Goal: Task Accomplishment & Management: Use online tool/utility

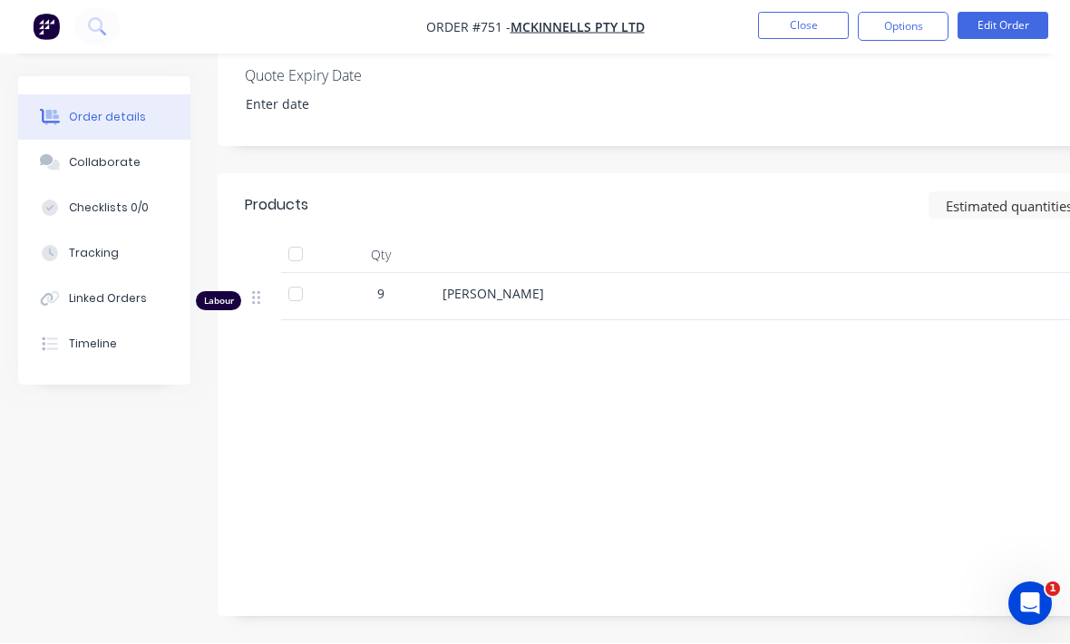
click at [39, 26] on img "button" at bounding box center [46, 27] width 27 height 27
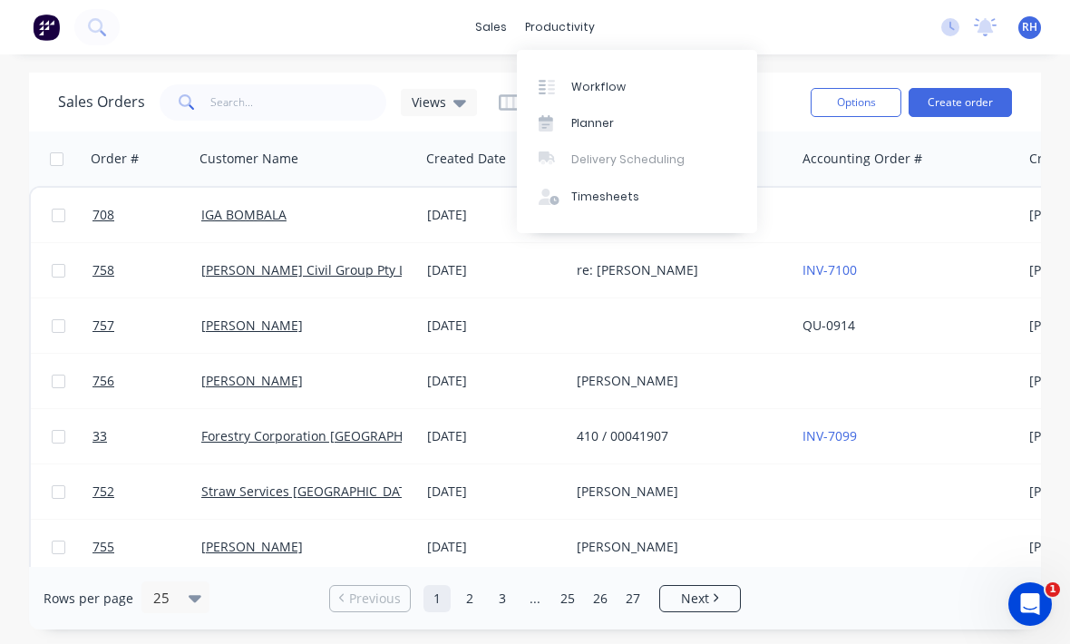
click at [634, 88] on link "Workflow" at bounding box center [637, 86] width 240 height 36
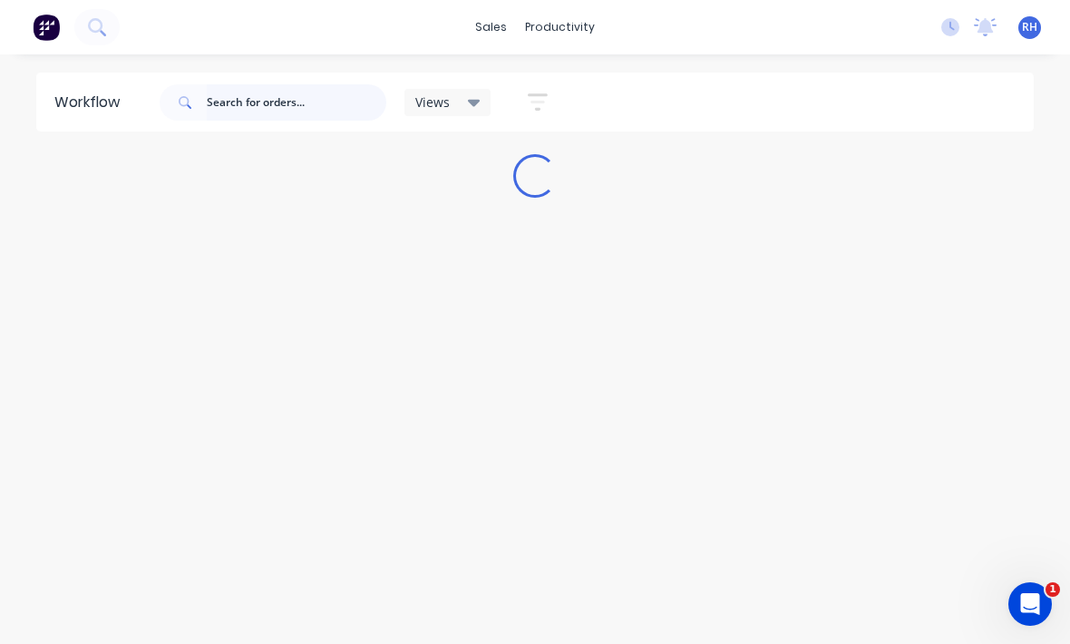
click at [236, 111] on input "text" at bounding box center [296, 102] width 179 height 36
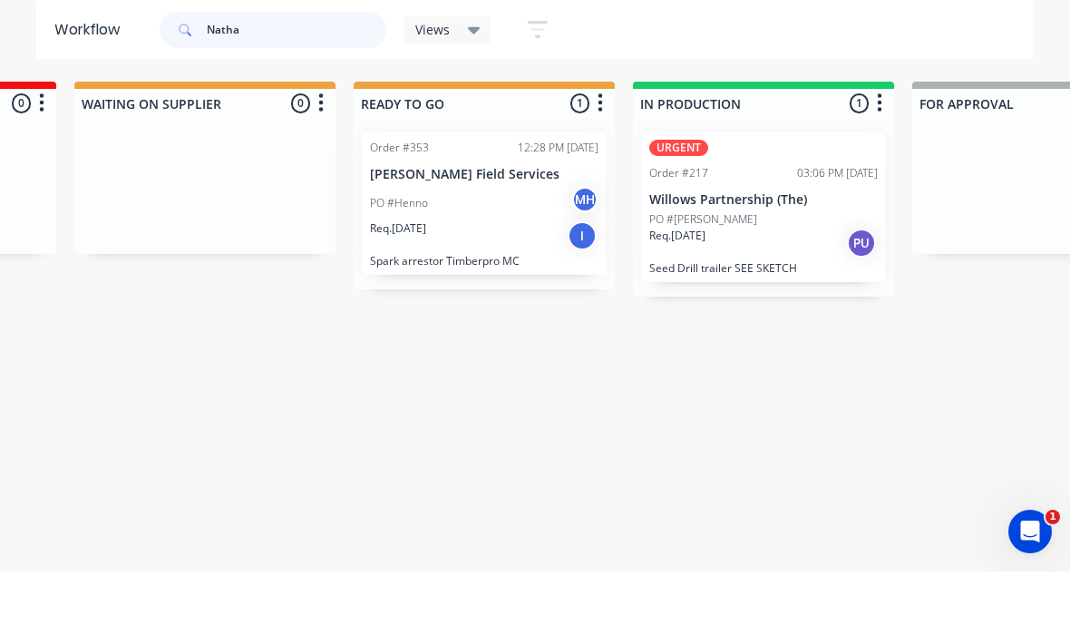
scroll to position [0, 599]
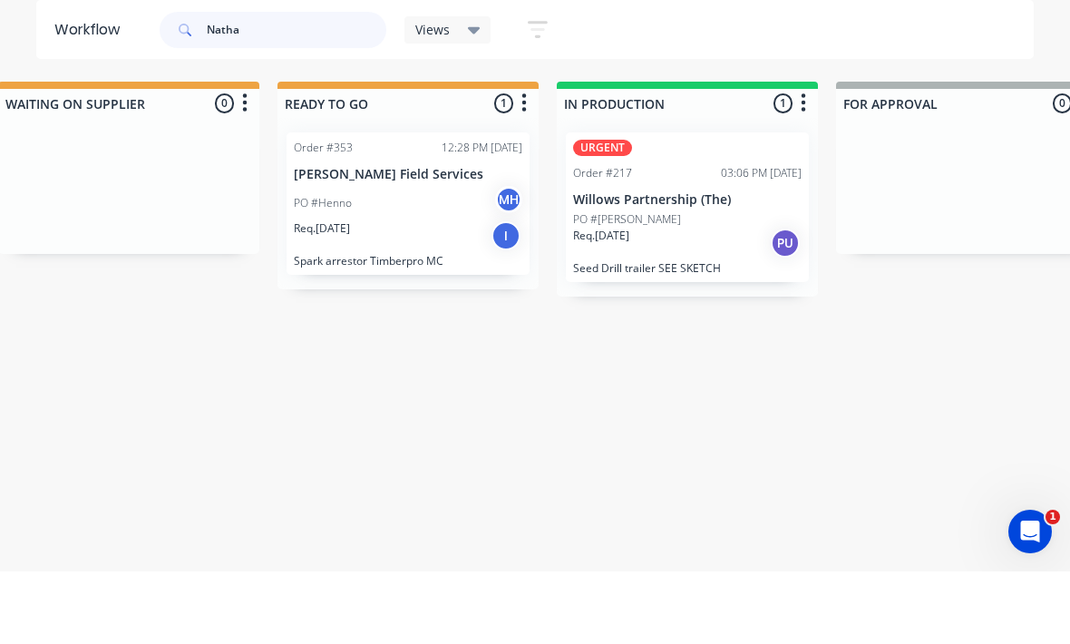
type input "Natha"
click at [691, 265] on p "Willows Partnership (The)" at bounding box center [687, 272] width 228 height 15
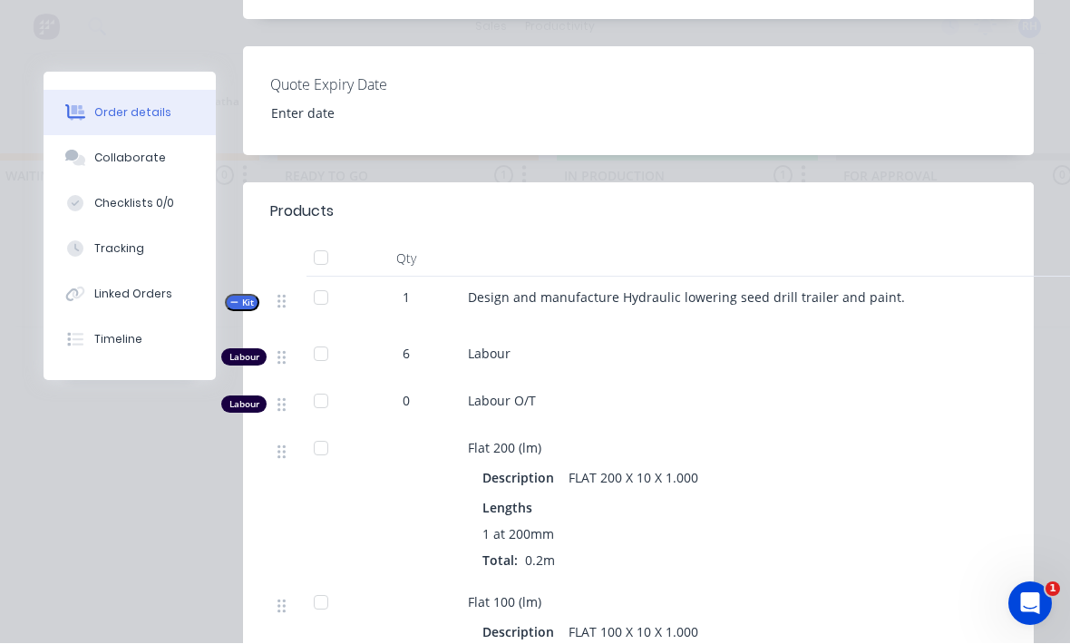
scroll to position [544, 0]
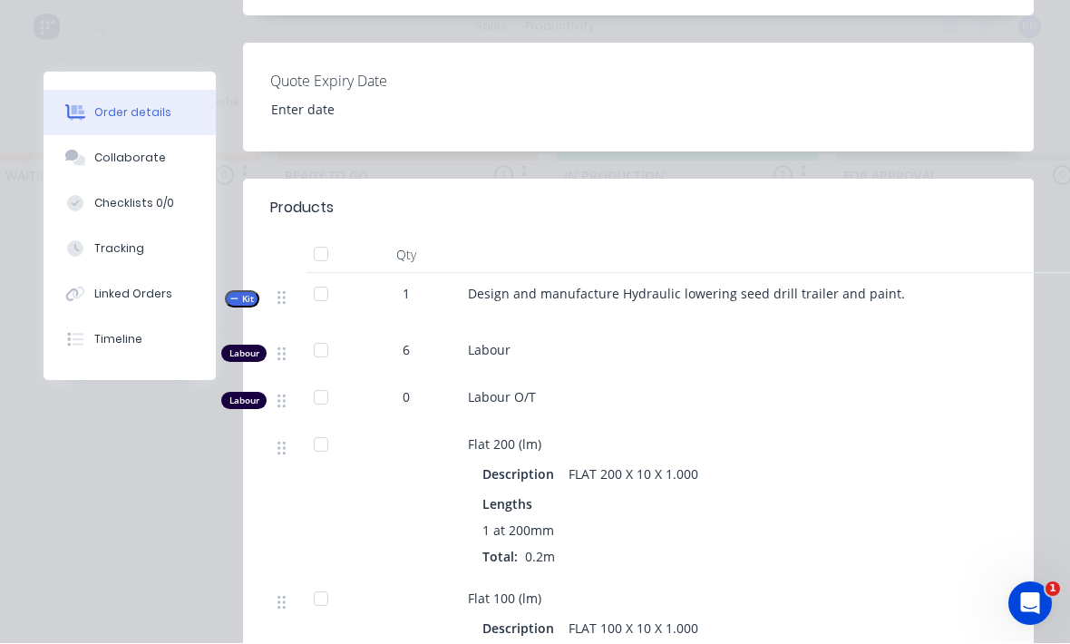
click at [99, 251] on div "Tracking" at bounding box center [119, 249] width 50 height 16
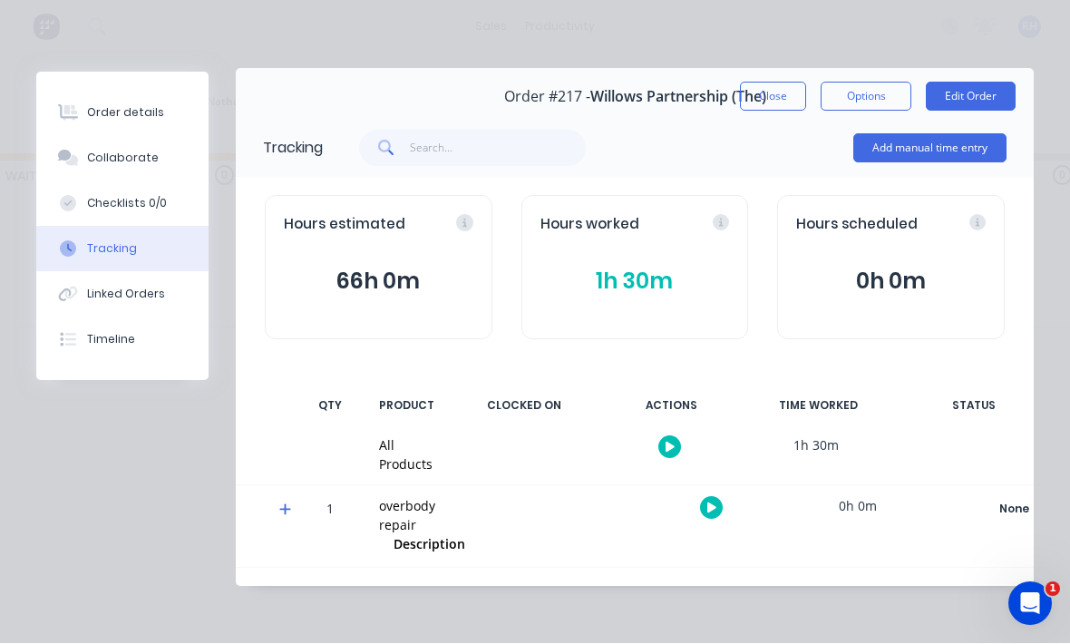
scroll to position [0, 0]
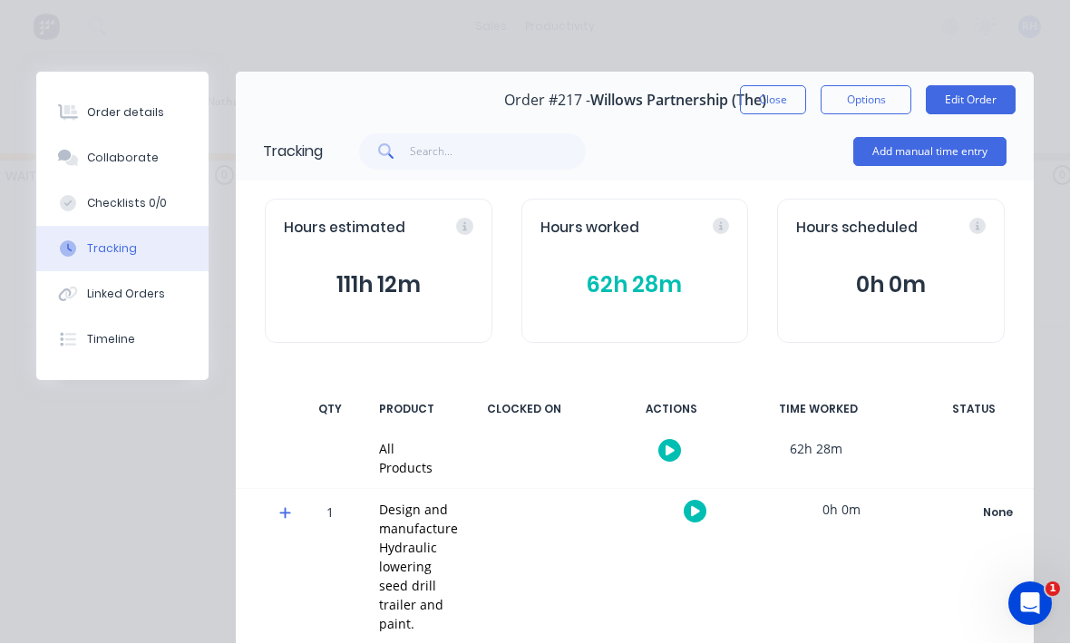
click at [934, 158] on button "Add manual time entry" at bounding box center [929, 152] width 153 height 29
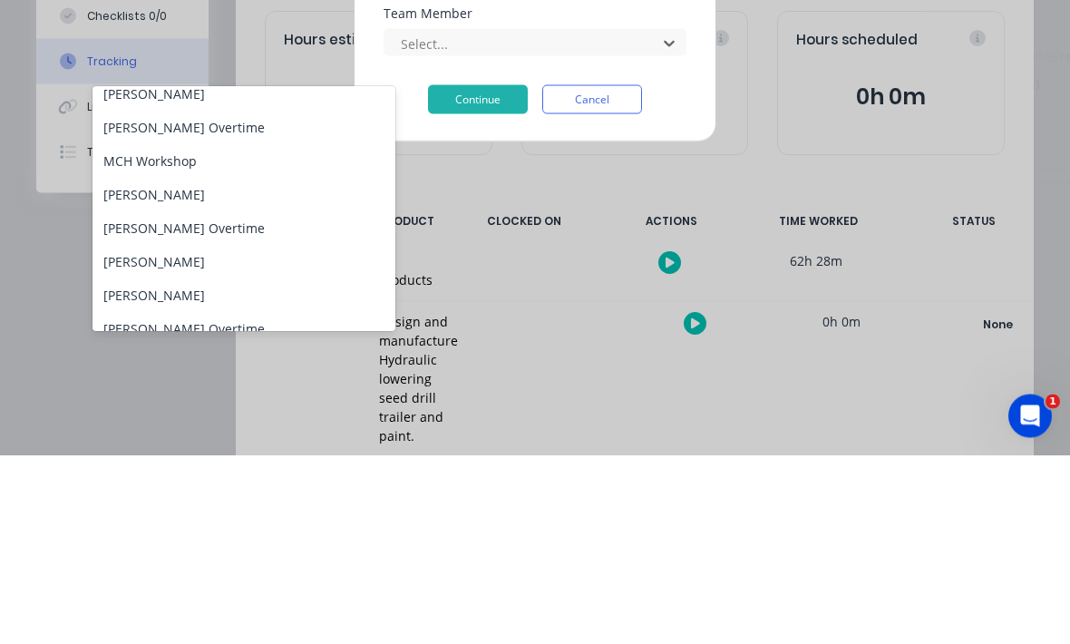
scroll to position [223, 0]
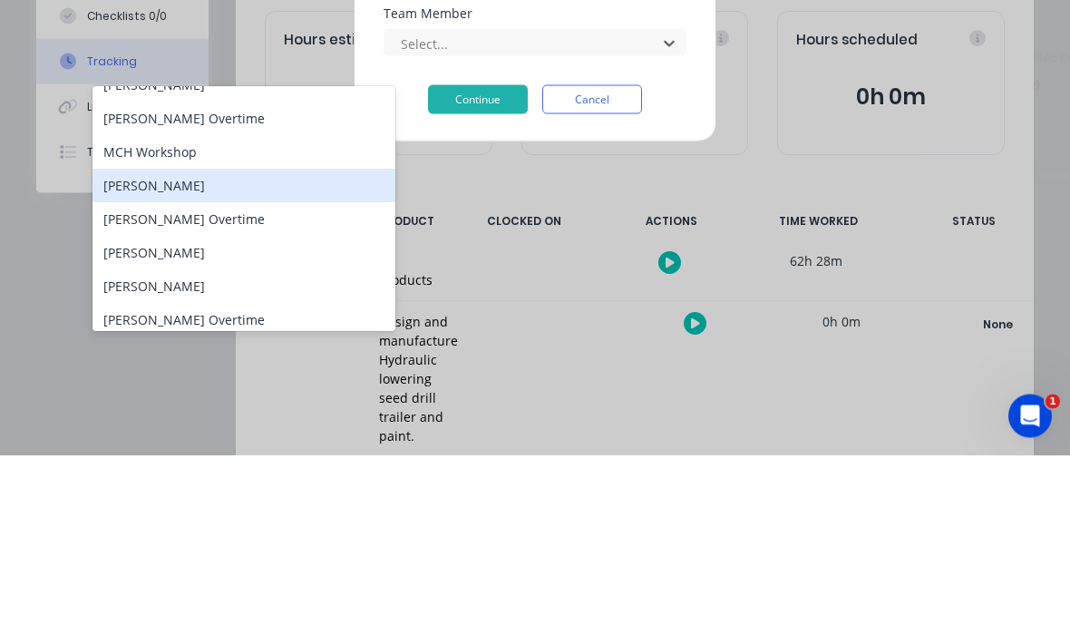
click at [266, 357] on div "[PERSON_NAME]" at bounding box center [243, 374] width 303 height 34
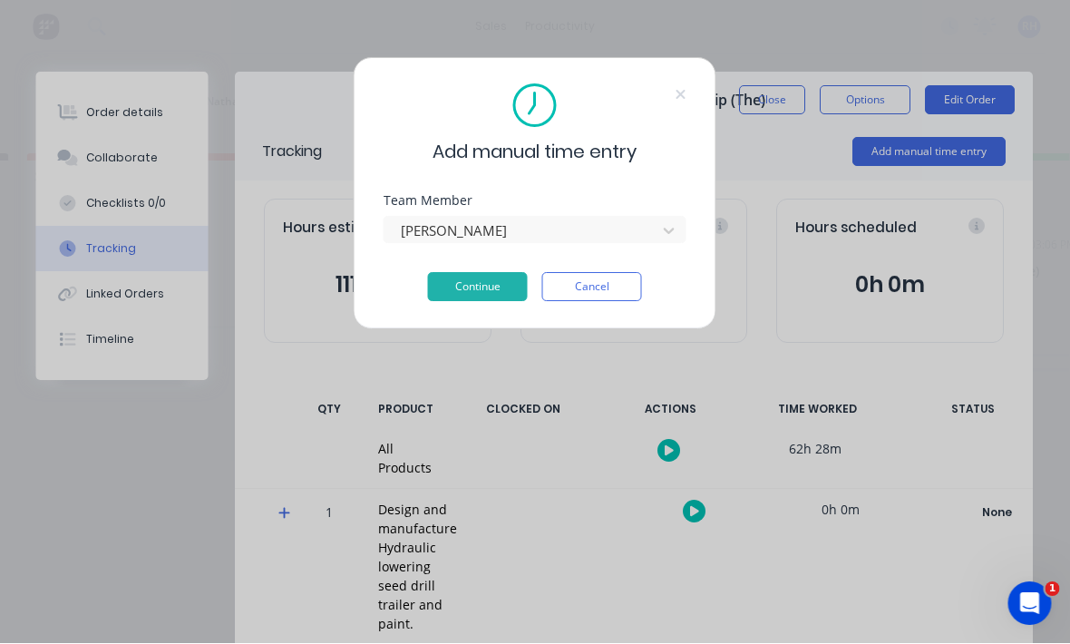
click at [500, 286] on button "Continue" at bounding box center [478, 287] width 100 height 29
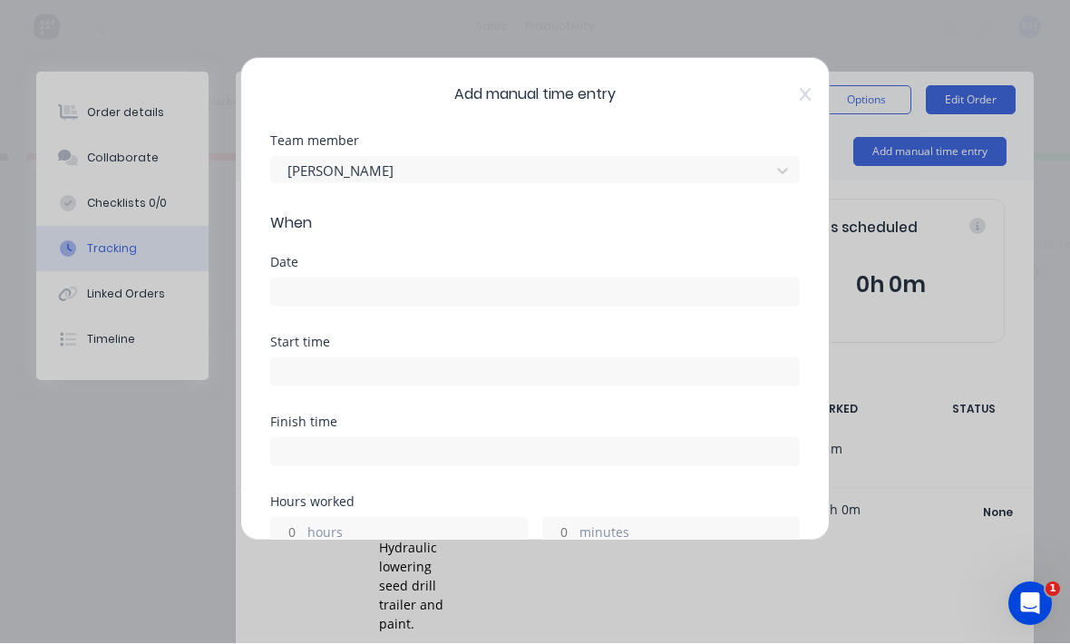
click at [500, 286] on input at bounding box center [535, 292] width 528 height 27
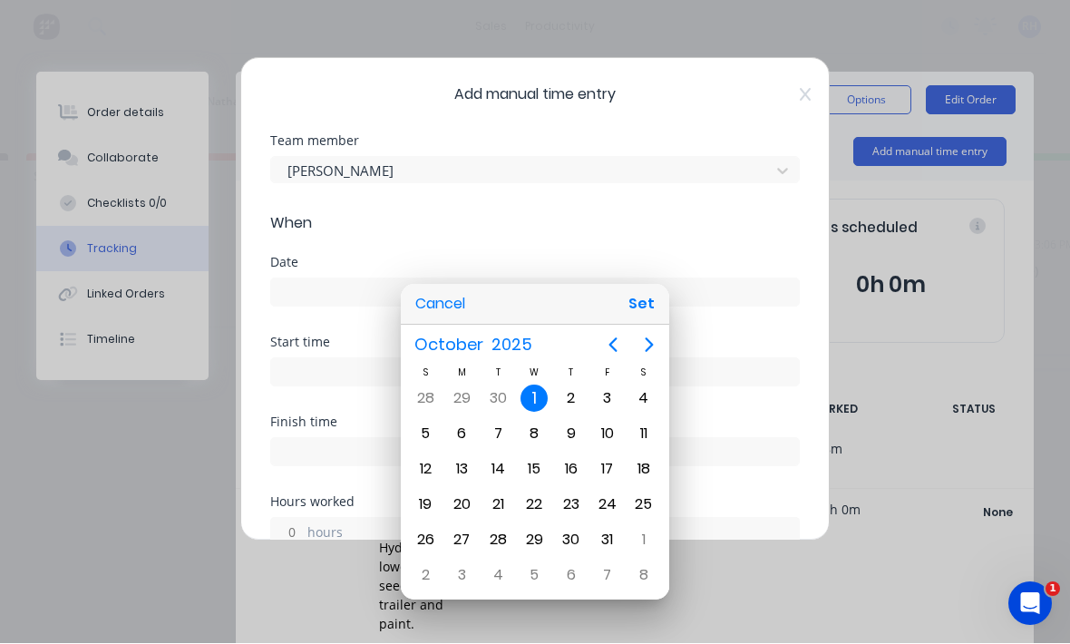
click at [648, 303] on button "Set" at bounding box center [641, 304] width 41 height 33
type input "[DATE]"
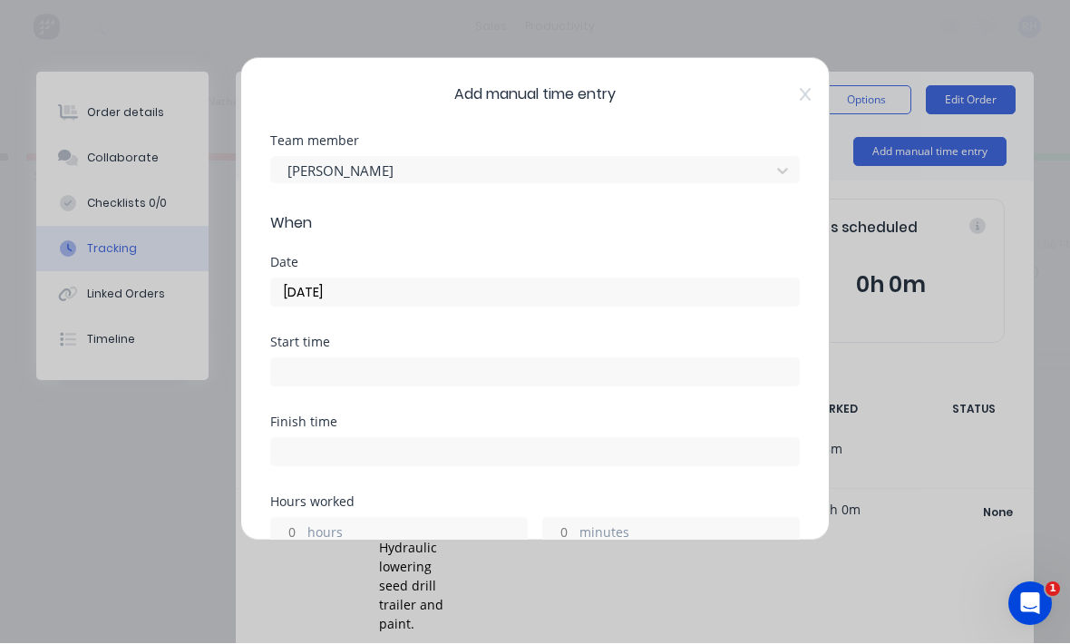
click at [512, 383] on input at bounding box center [535, 372] width 528 height 27
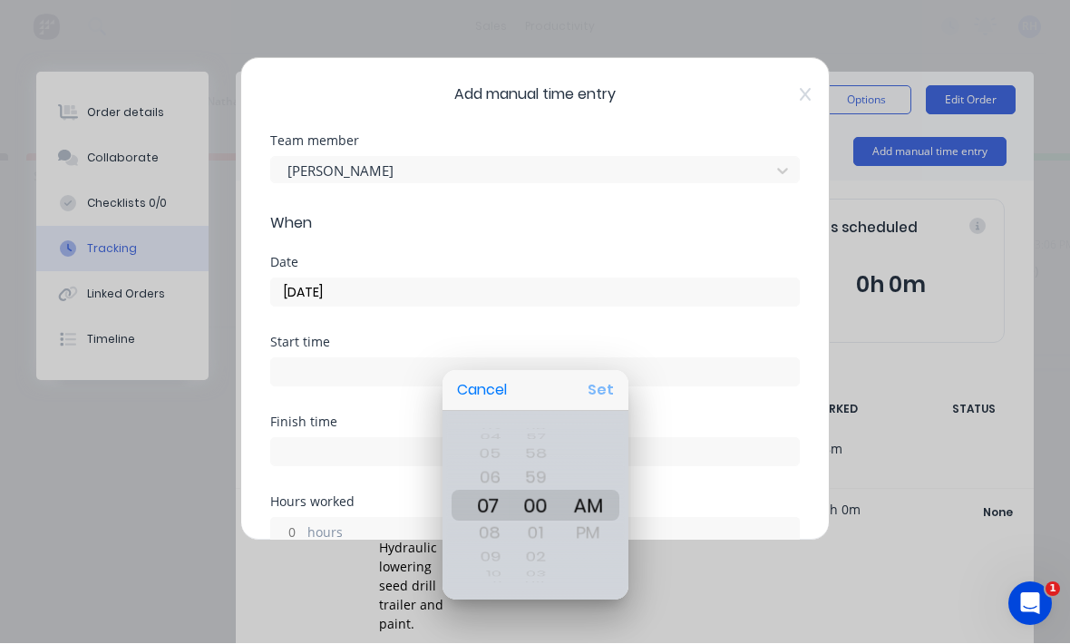
click at [617, 384] on button "Set" at bounding box center [600, 390] width 41 height 33
type input "07:00 AM"
click at [617, 383] on div at bounding box center [535, 322] width 1360 height 934
click at [624, 382] on input "07:00 AM" at bounding box center [535, 372] width 528 height 27
click at [669, 436] on div at bounding box center [535, 322] width 1360 height 934
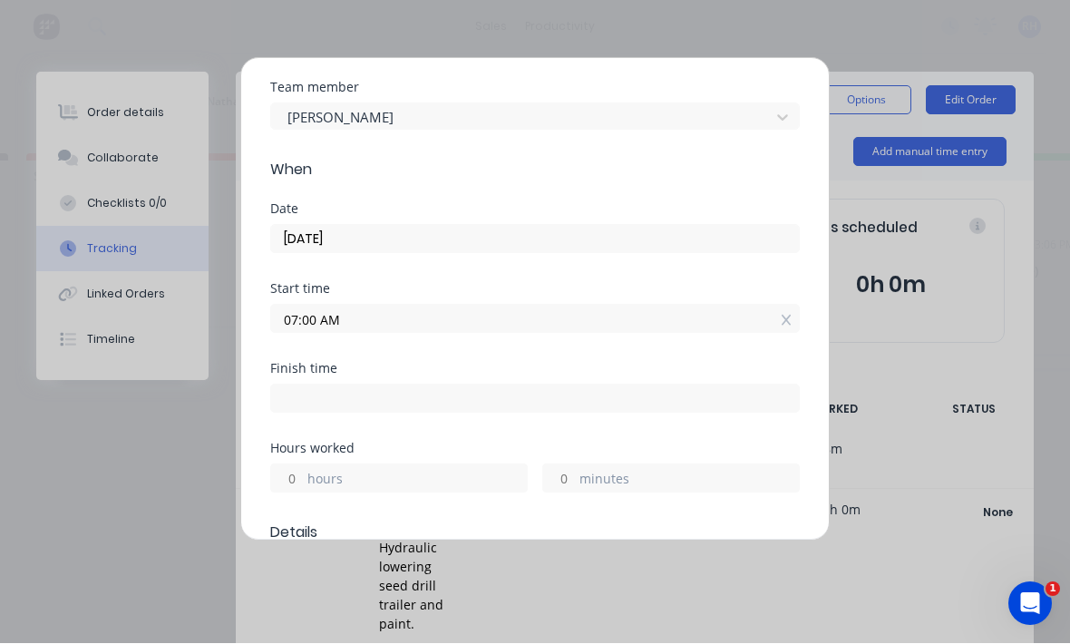
scroll to position [56, 0]
click at [476, 477] on label "hours" at bounding box center [416, 478] width 219 height 23
click at [303, 477] on input "hours" at bounding box center [287, 475] width 32 height 27
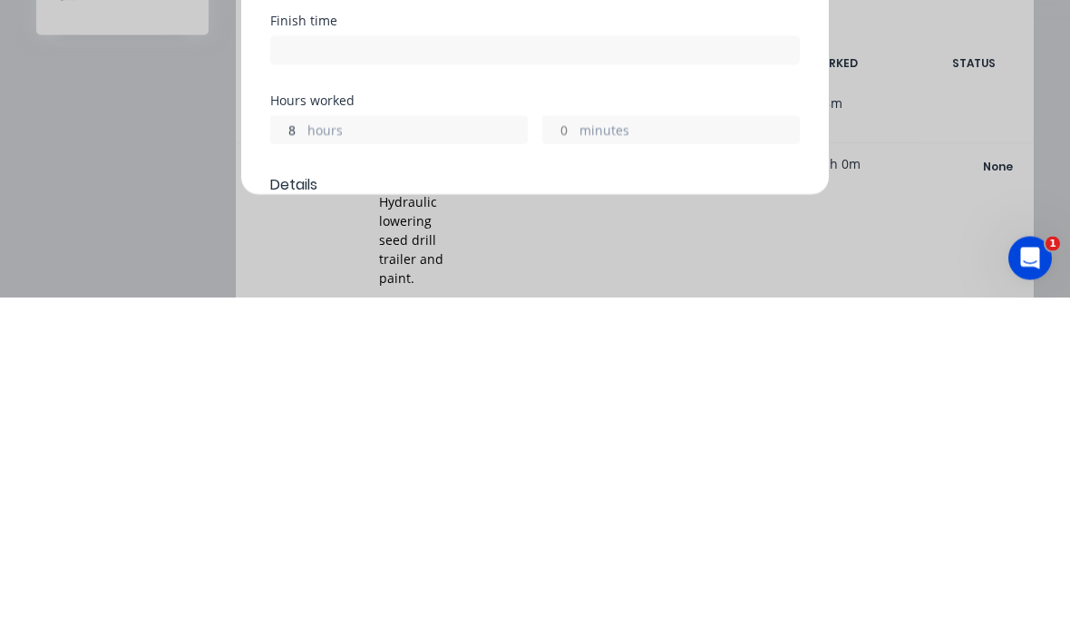
scroll to position [24, 44]
type input "8"
click at [634, 467] on label "minutes" at bounding box center [688, 478] width 219 height 23
click at [575, 462] on input "minutes" at bounding box center [559, 475] width 32 height 27
type input "03:00 PM"
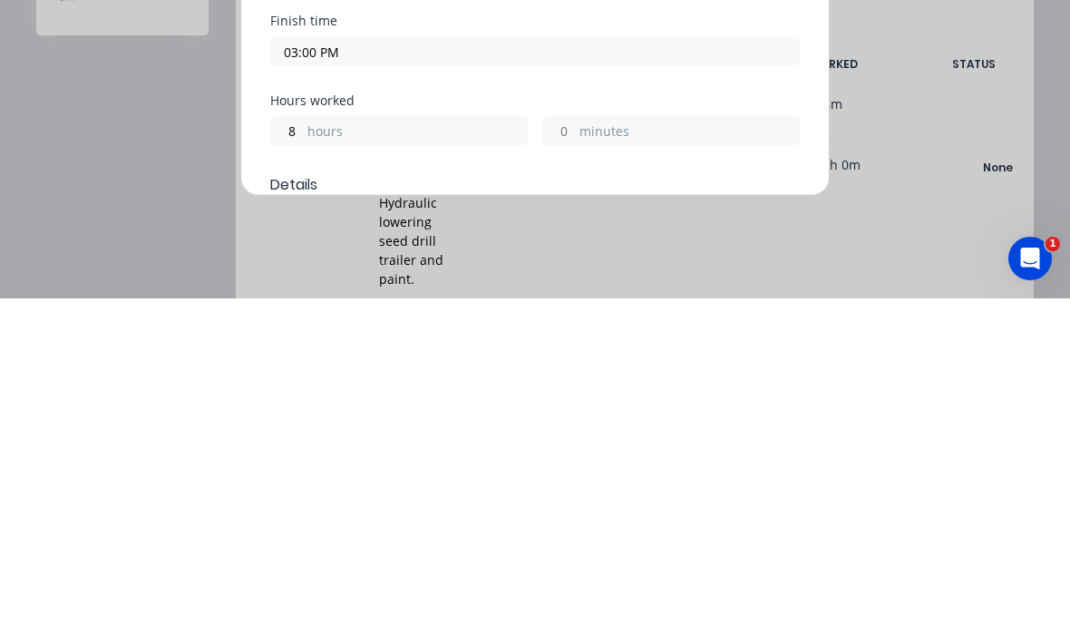
type input "7"
type input "59"
click at [319, 467] on label "hours" at bounding box center [416, 478] width 219 height 23
click at [303, 462] on input "7" at bounding box center [287, 475] width 32 height 27
type input "02:59 PM"
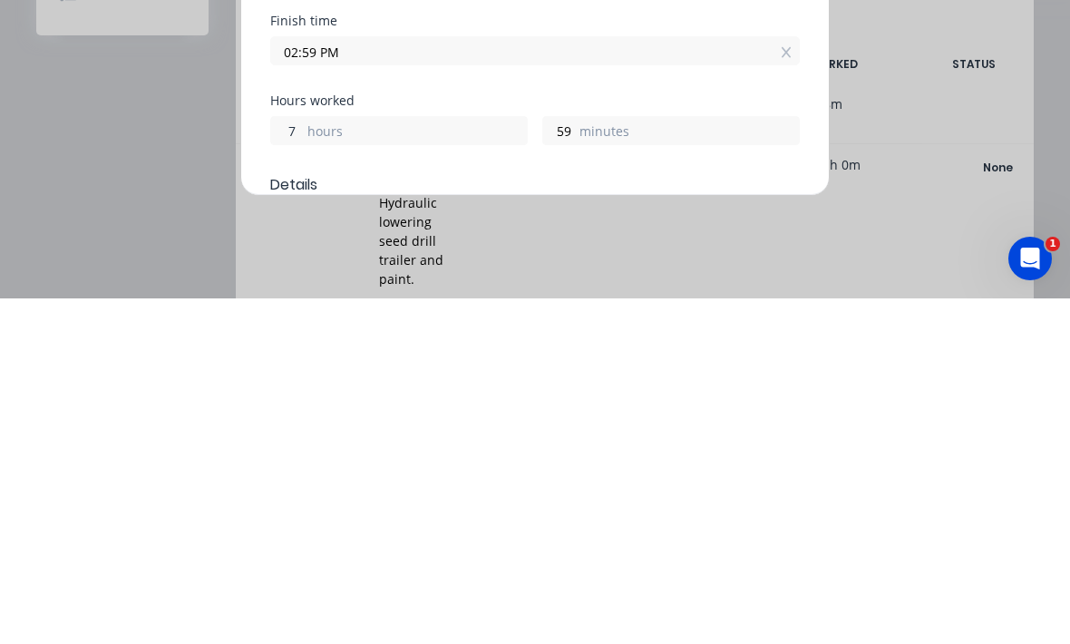
type input "58"
type input "8"
click at [626, 467] on label "minutes" at bounding box center [688, 478] width 219 height 23
click at [575, 462] on input "58" at bounding box center [559, 475] width 32 height 27
type input "03:58 PM"
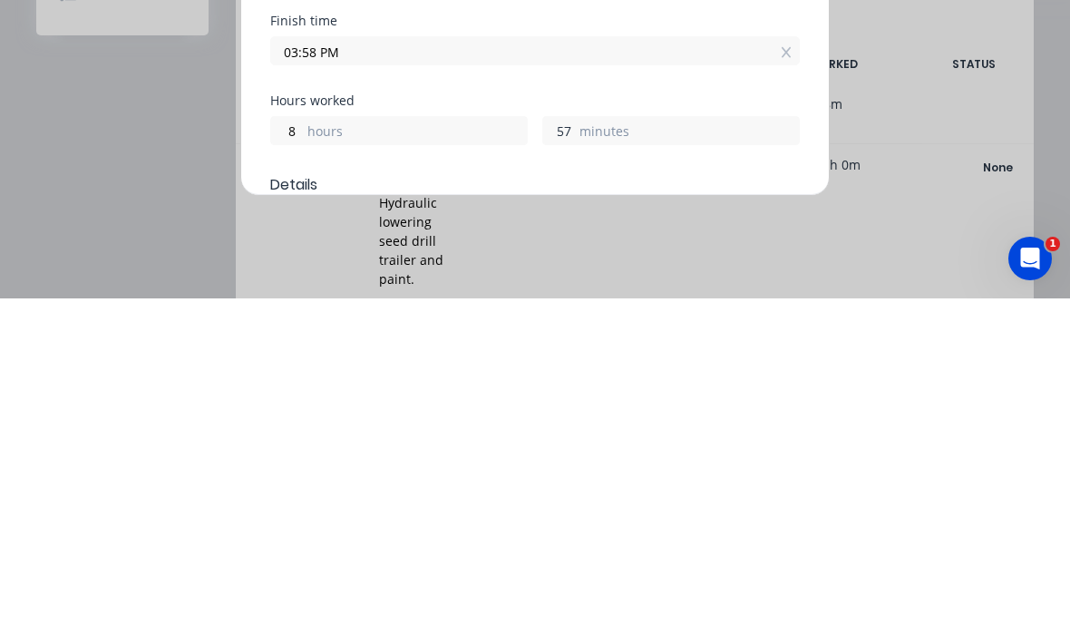
type input "5"
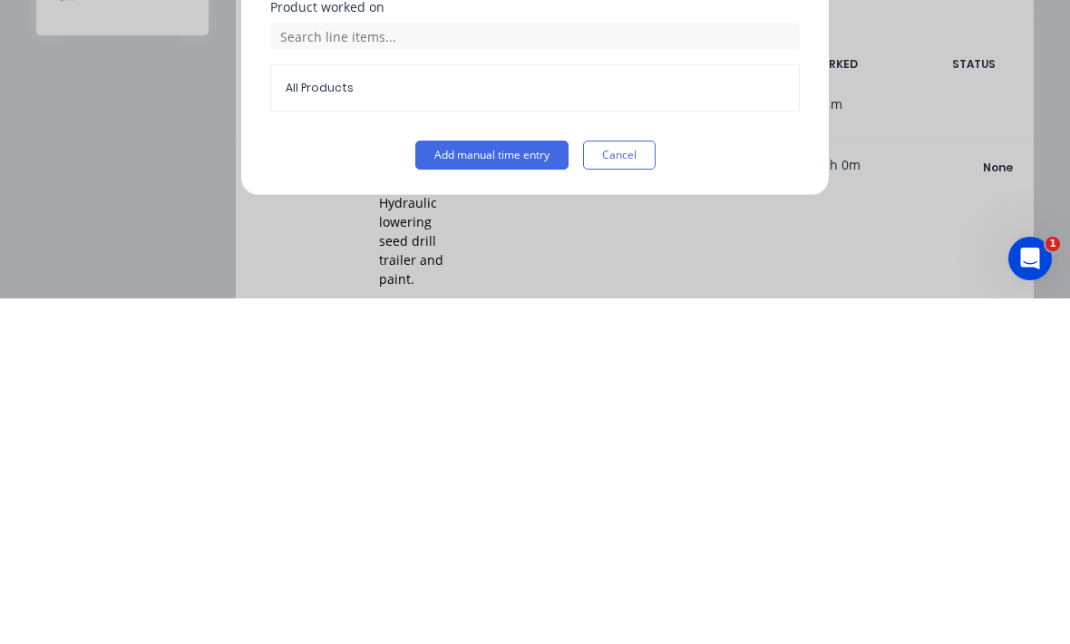
scroll to position [742, 0]
type input "15"
click at [521, 486] on button "Add manual time entry" at bounding box center [491, 500] width 153 height 29
type input "03:15 PM"
type input "14"
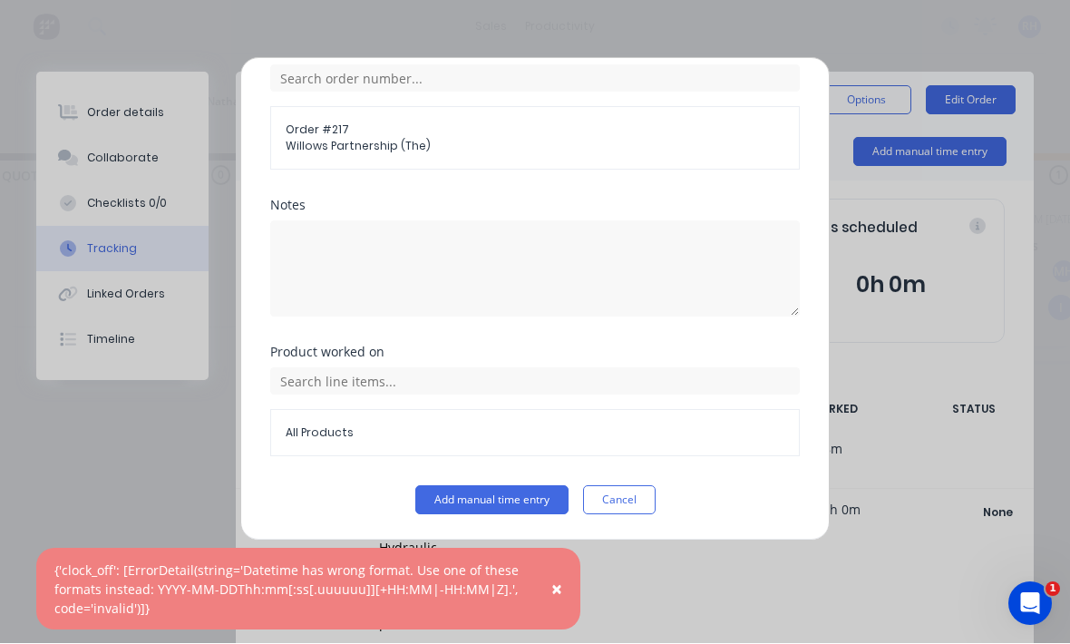
click at [523, 476] on div "Product worked on All Products" at bounding box center [534, 416] width 529 height 140
click at [501, 508] on button "Add manual time entry" at bounding box center [491, 500] width 153 height 29
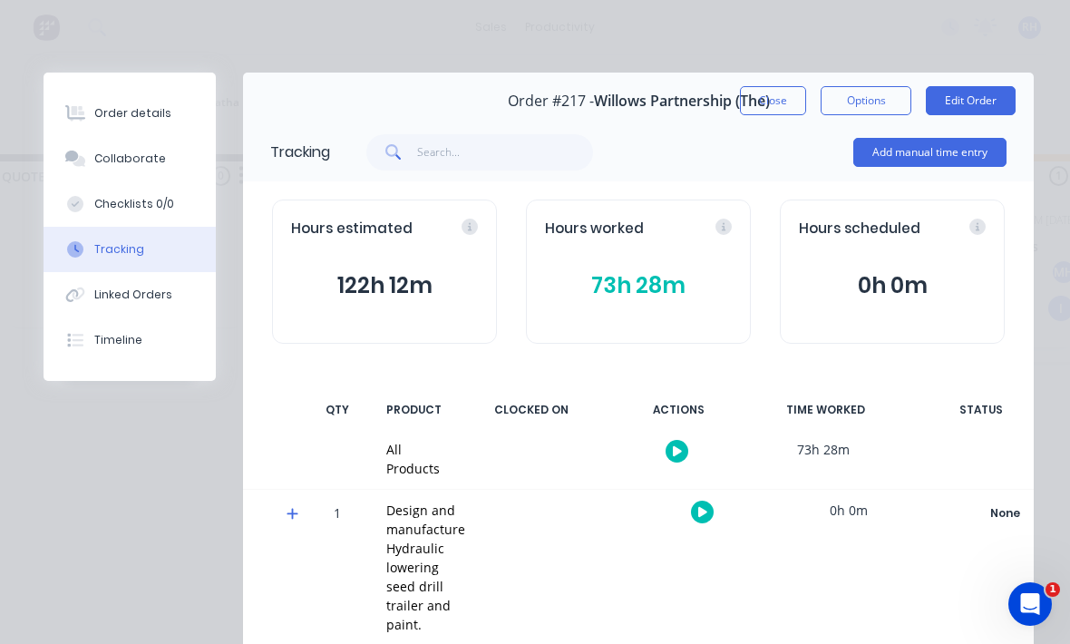
click at [109, 111] on div "Order details" at bounding box center [132, 113] width 77 height 16
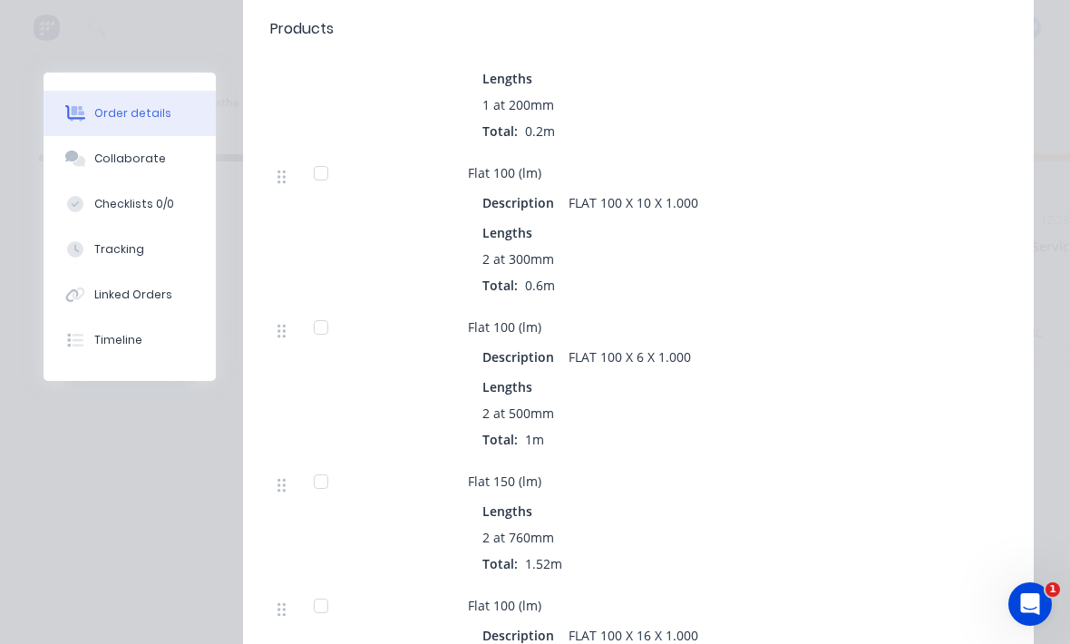
scroll to position [888, 0]
